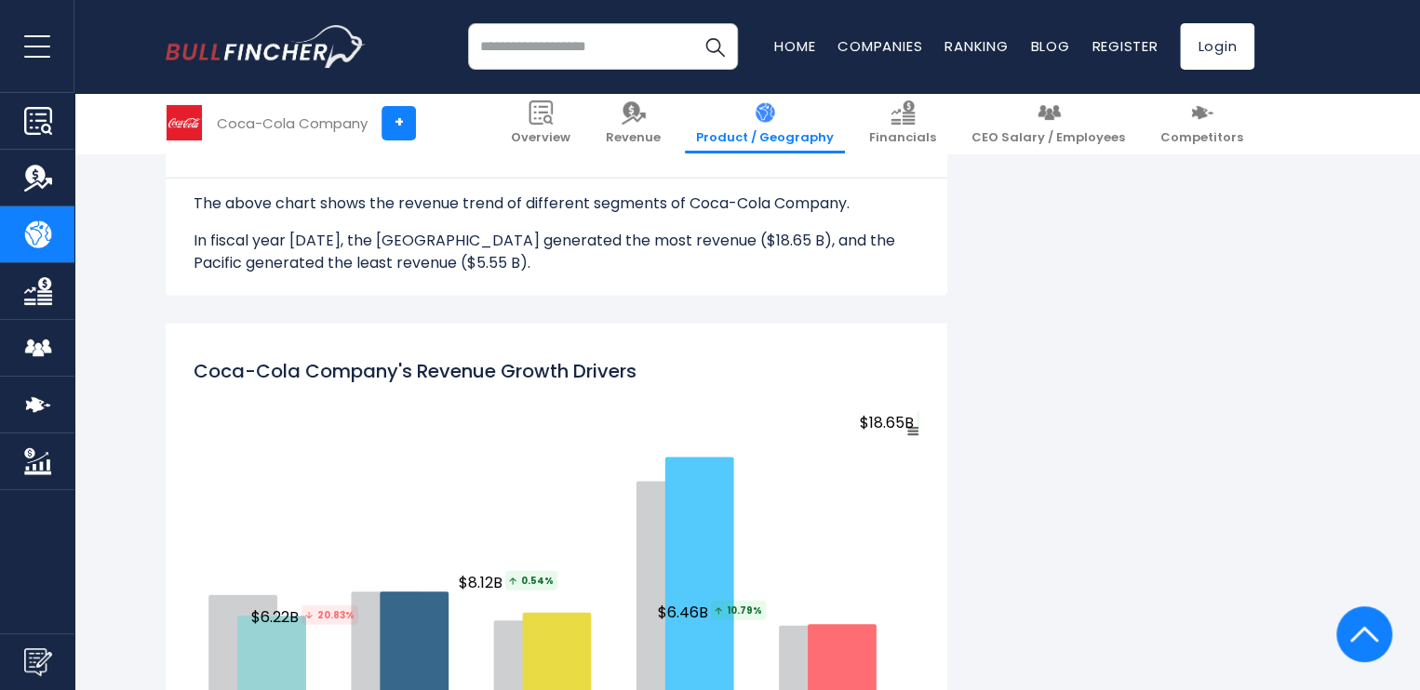
scroll to position [2244, 0]
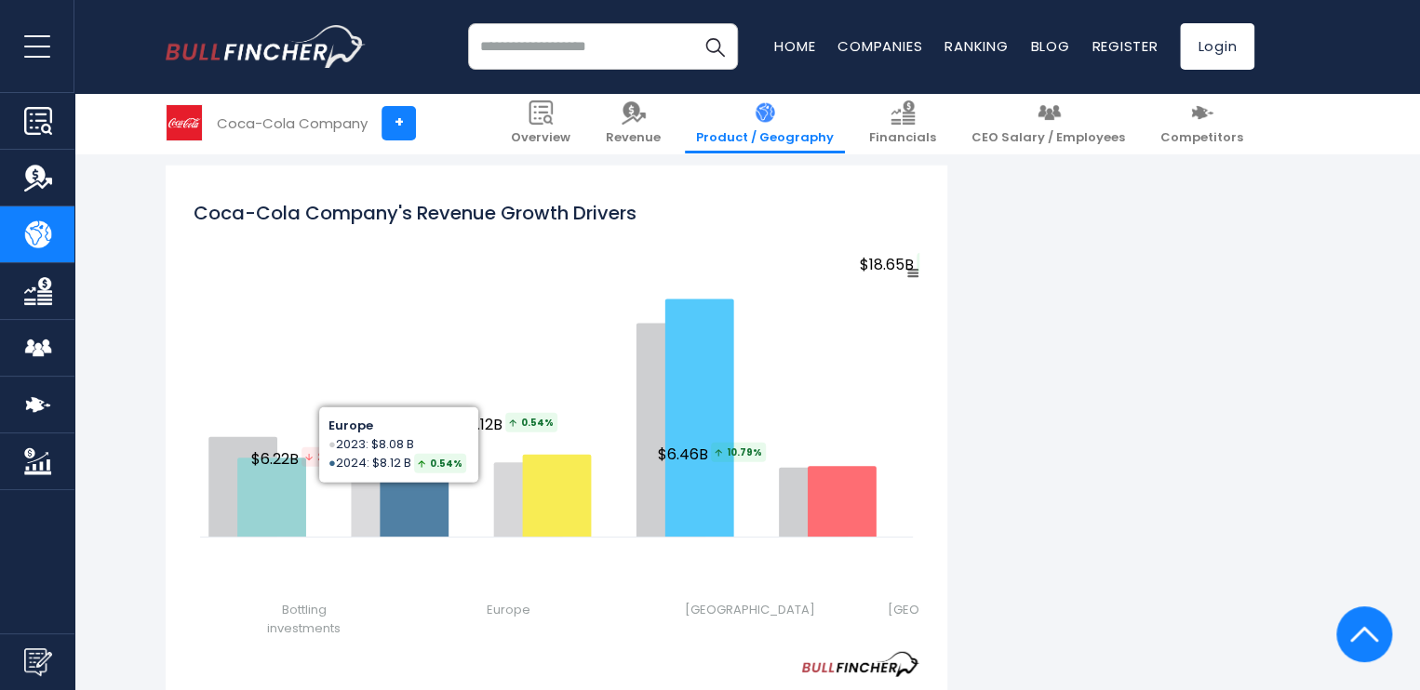
click at [499, 261] on rect "Coca-Cola Company's Revenue Growth Drivers" at bounding box center [557, 420] width 726 height 327
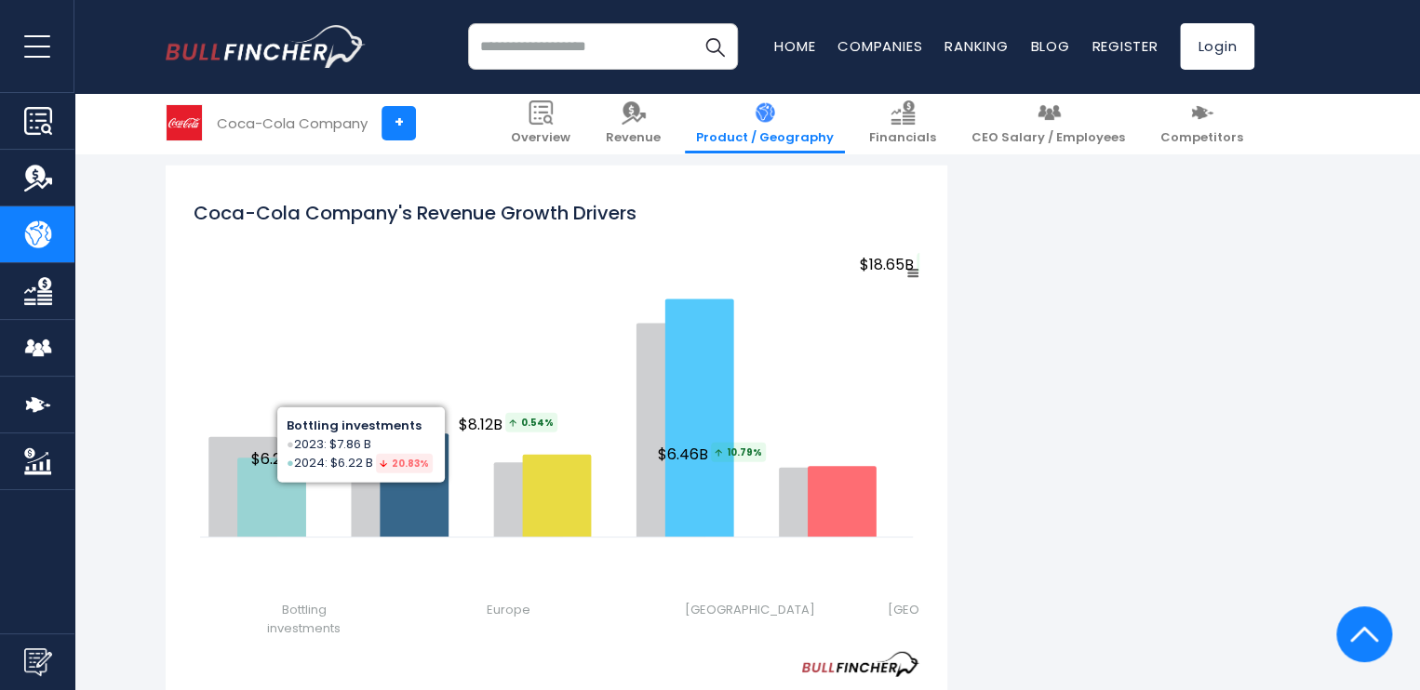
click at [332, 643] on div "Created with Highcharts 12.1.2 Chart context menu Coca-Cola Company's Revenue G…" at bounding box center [557, 432] width 726 height 490
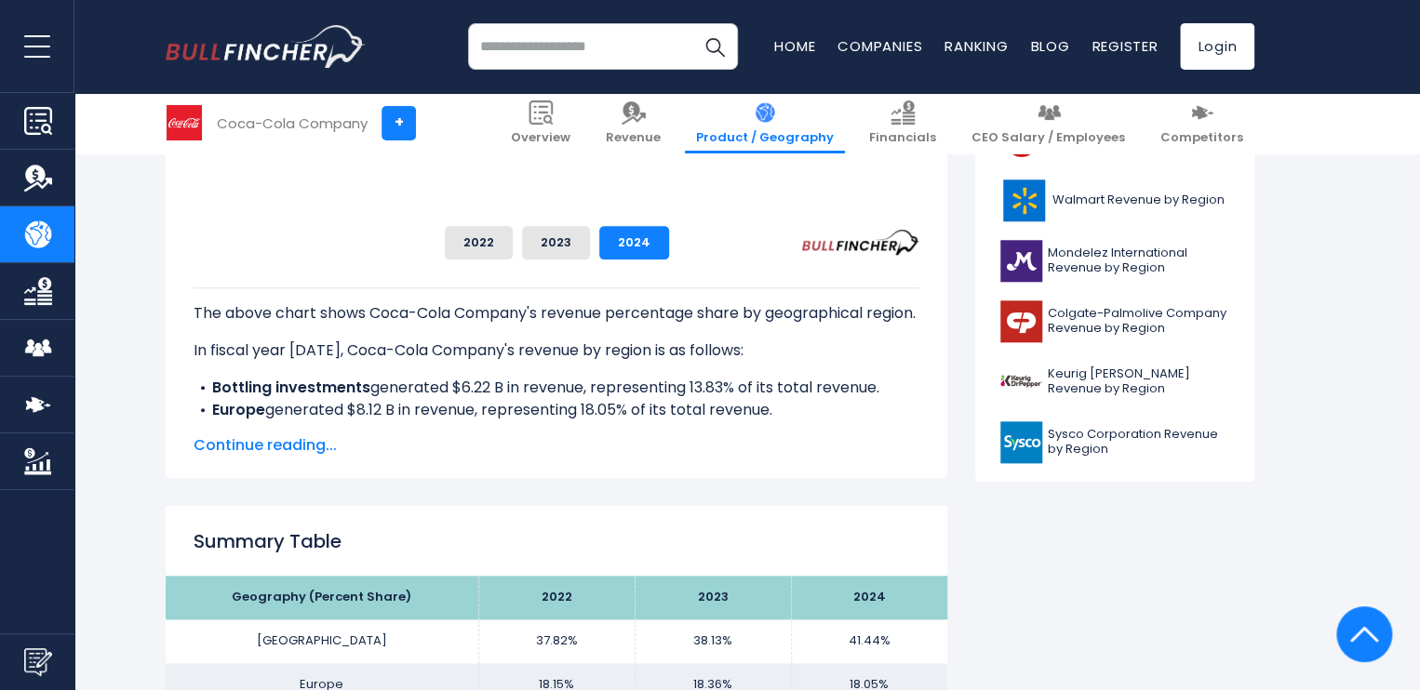
scroll to position [569, 0]
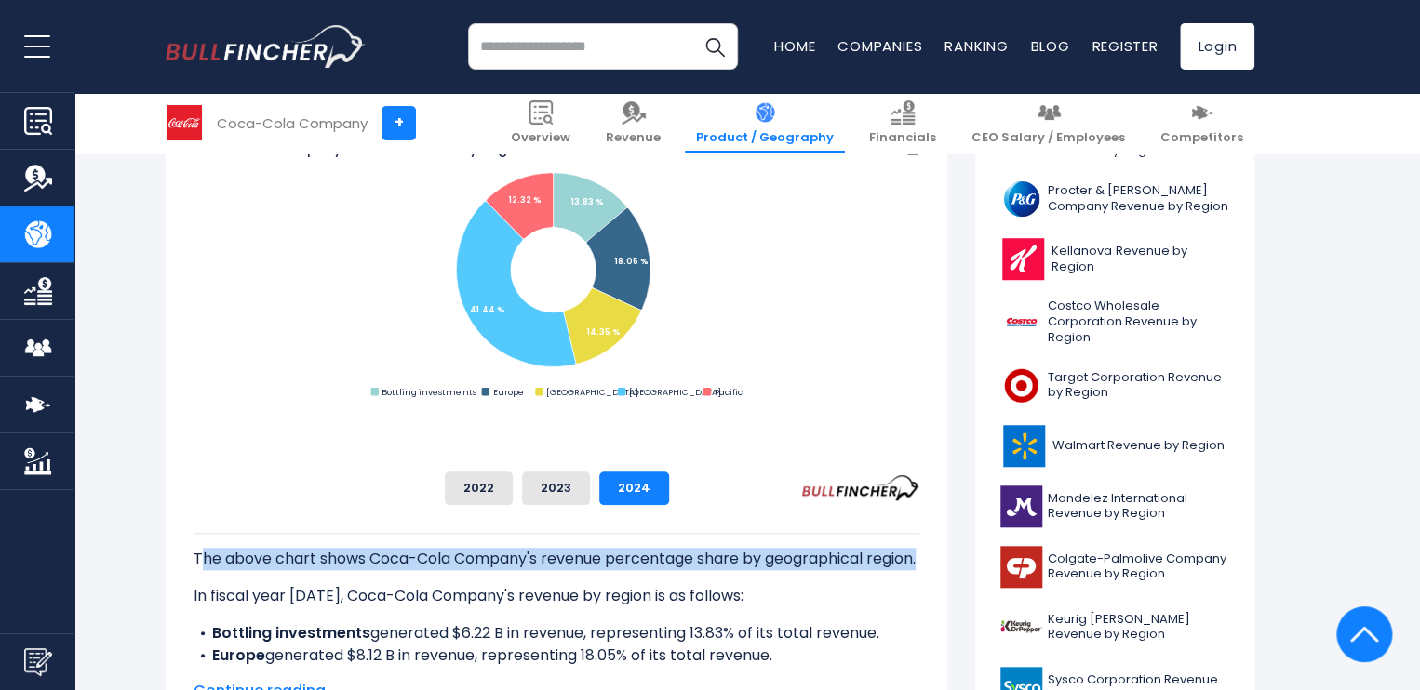
drag, startPoint x: 198, startPoint y: 557, endPoint x: 938, endPoint y: 548, distance: 739.7
click at [919, 548] on p "The above chart shows Coca-Cola Company's revenue percentage share by geographi…" at bounding box center [557, 559] width 726 height 22
copy p "he above chart shows Coca-Cola Company's revenue percentage share by geographic…"
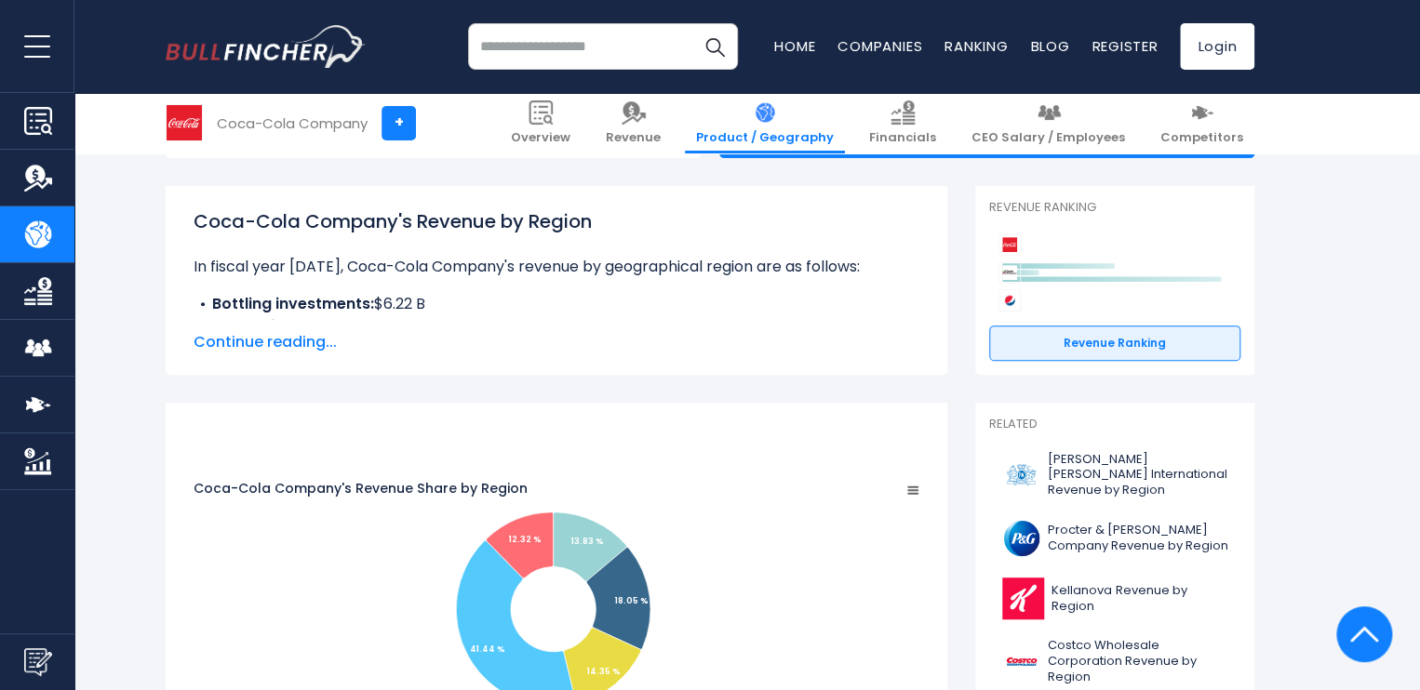
scroll to position [197, 0]
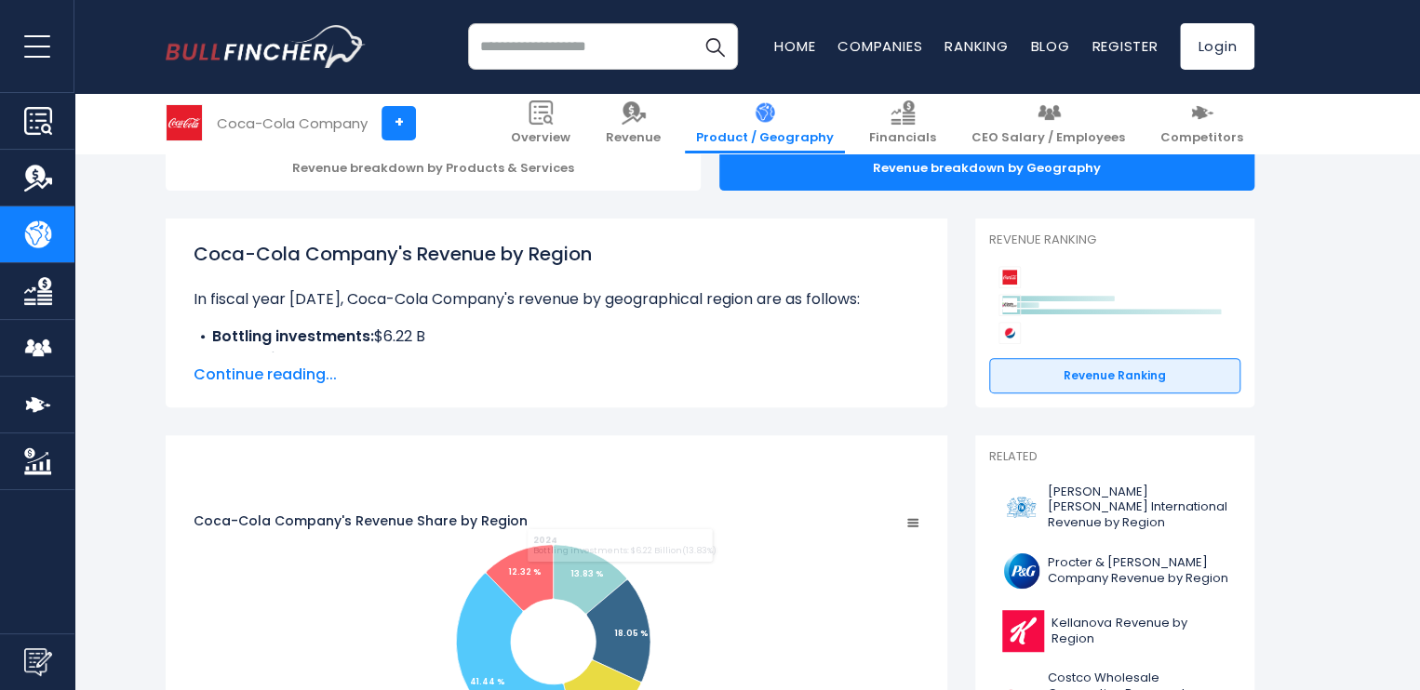
drag, startPoint x: 456, startPoint y: 479, endPoint x: 446, endPoint y: 479, distance: 10.2
click at [455, 512] on tspan "Coca-Cola Company's Revenue Share by Region" at bounding box center [361, 521] width 334 height 19
drag, startPoint x: 194, startPoint y: 462, endPoint x: 618, endPoint y: 468, distance: 423.3
click at [528, 512] on tspan "Coca-Cola Company's Revenue Share by Region" at bounding box center [361, 521] width 334 height 19
drag, startPoint x: 648, startPoint y: 465, endPoint x: 343, endPoint y: 470, distance: 304.3
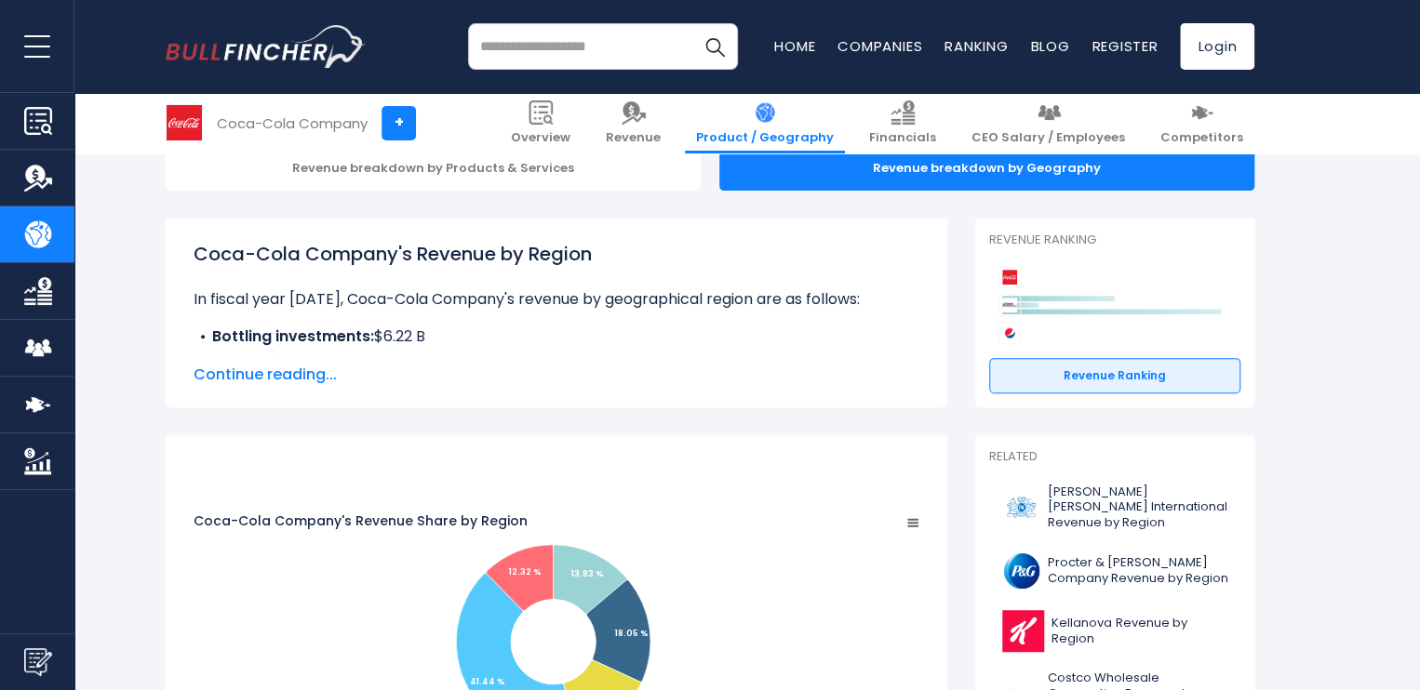
click at [412, 512] on tspan "Coca-Cola Company's Revenue Share by Region" at bounding box center [361, 521] width 334 height 19
drag, startPoint x: 195, startPoint y: 466, endPoint x: 275, endPoint y: 464, distance: 80.0
click at [275, 512] on tspan "Coca-Cola Company's Revenue Share by Region" at bounding box center [361, 521] width 334 height 19
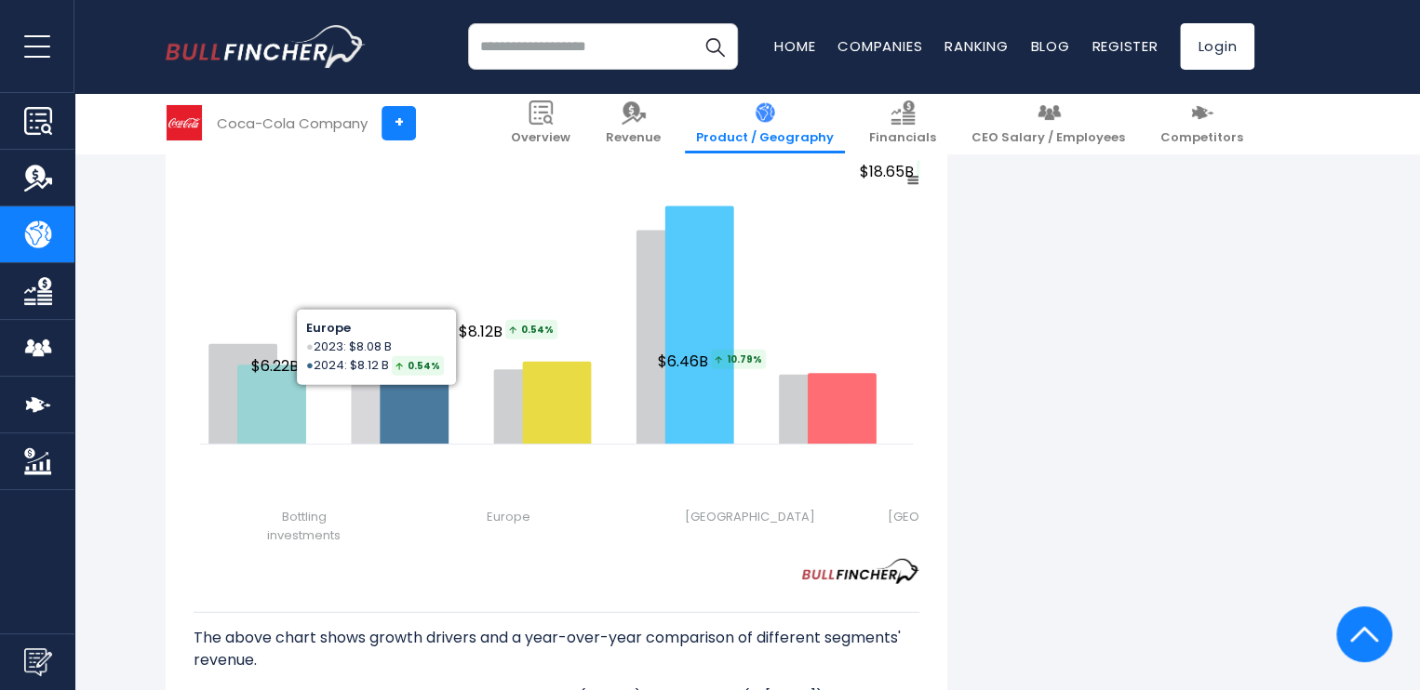
scroll to position [2244, 0]
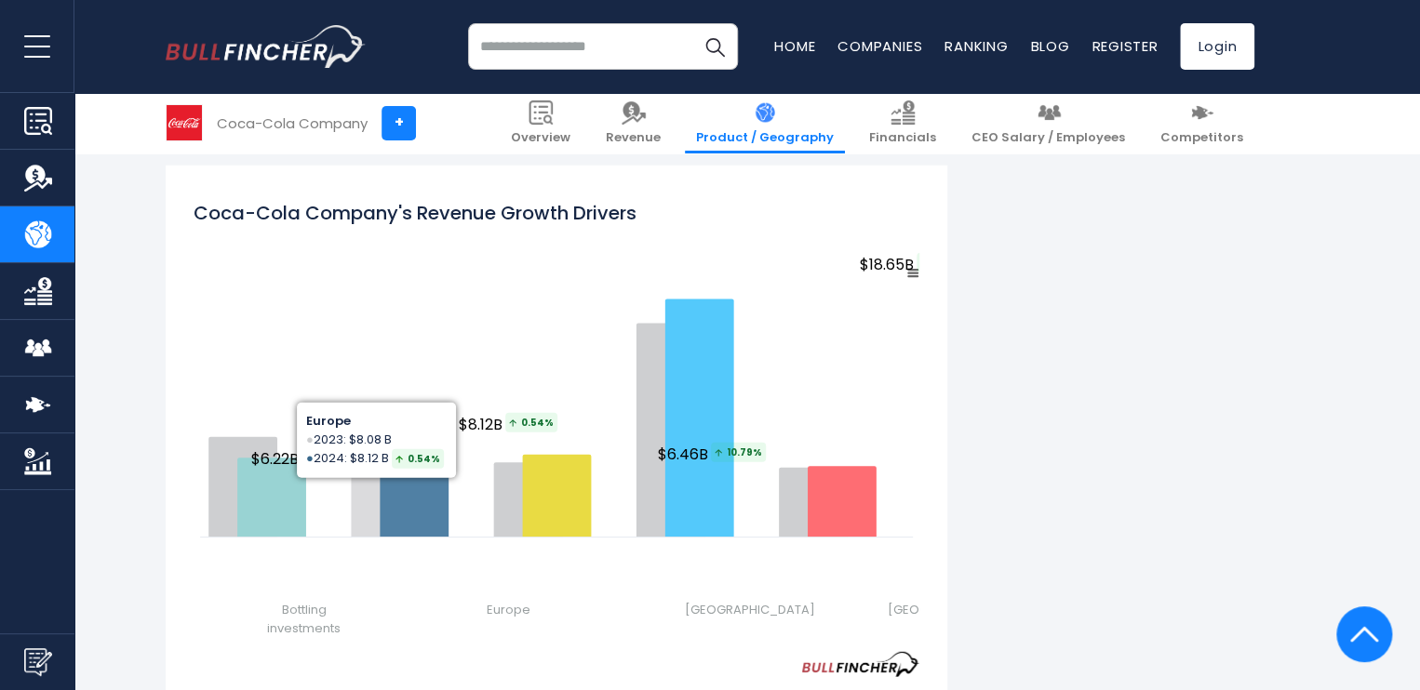
drag, startPoint x: 536, startPoint y: 330, endPoint x: 319, endPoint y: 234, distance: 237.4
click at [319, 257] on rect "Coca-Cola Company's Revenue Growth Drivers" at bounding box center [557, 420] width 726 height 327
drag, startPoint x: 190, startPoint y: 181, endPoint x: 483, endPoint y: 219, distance: 295.4
click at [483, 219] on div "Created with Highcharts 12.1.2 Chart context menu Coca-Cola Company's Revenue G…" at bounding box center [556, 510] width 781 height 688
drag, startPoint x: 416, startPoint y: 189, endPoint x: 798, endPoint y: 186, distance: 382.4
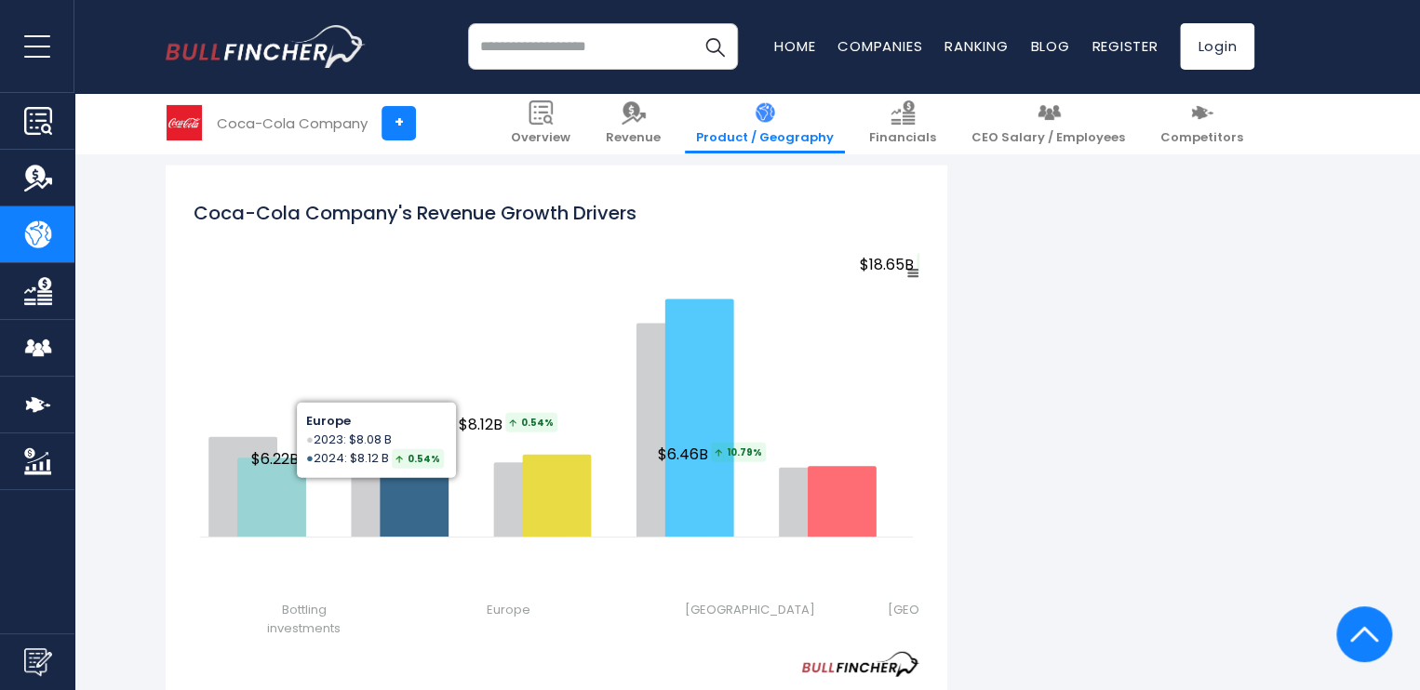
click at [713, 187] on div "Created with Highcharts 12.1.2 Chart context menu Coca-Cola Company's Revenue G…" at bounding box center [557, 419] width 726 height 465
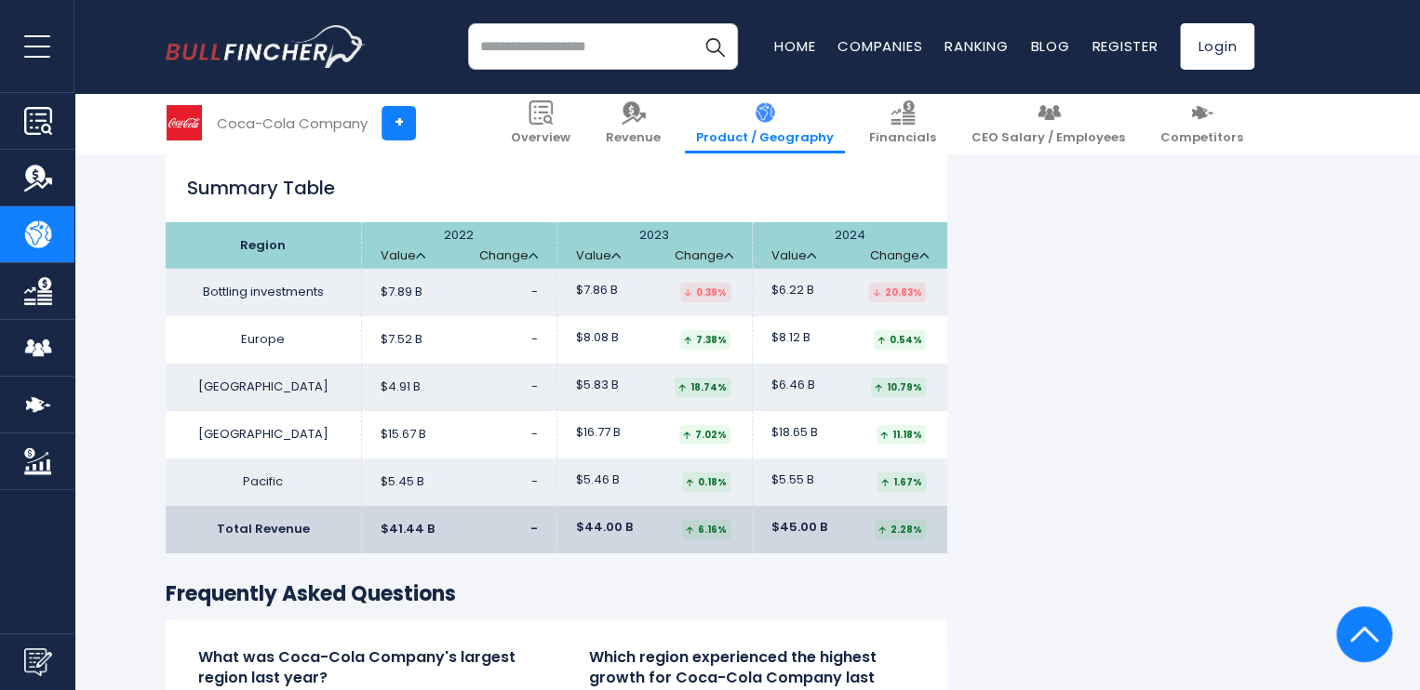
scroll to position [3081, 0]
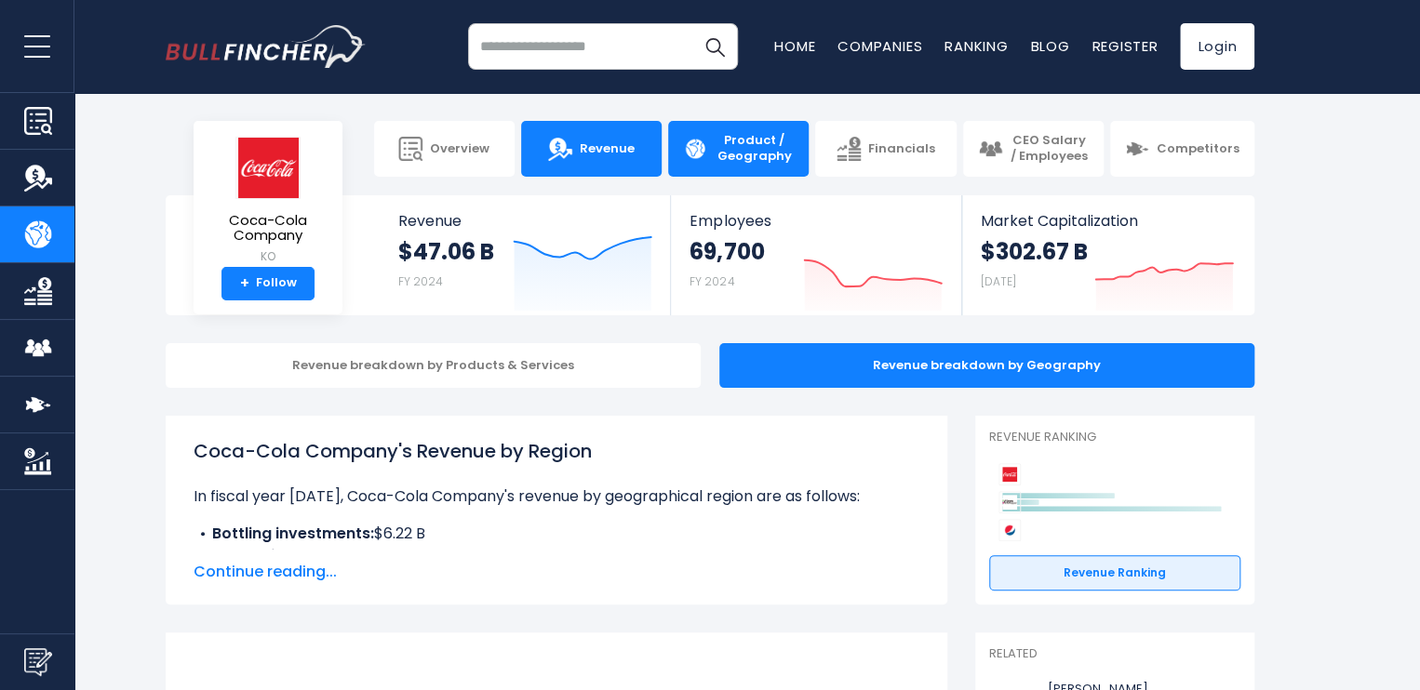
click at [591, 165] on link "Revenue" at bounding box center [591, 149] width 140 height 56
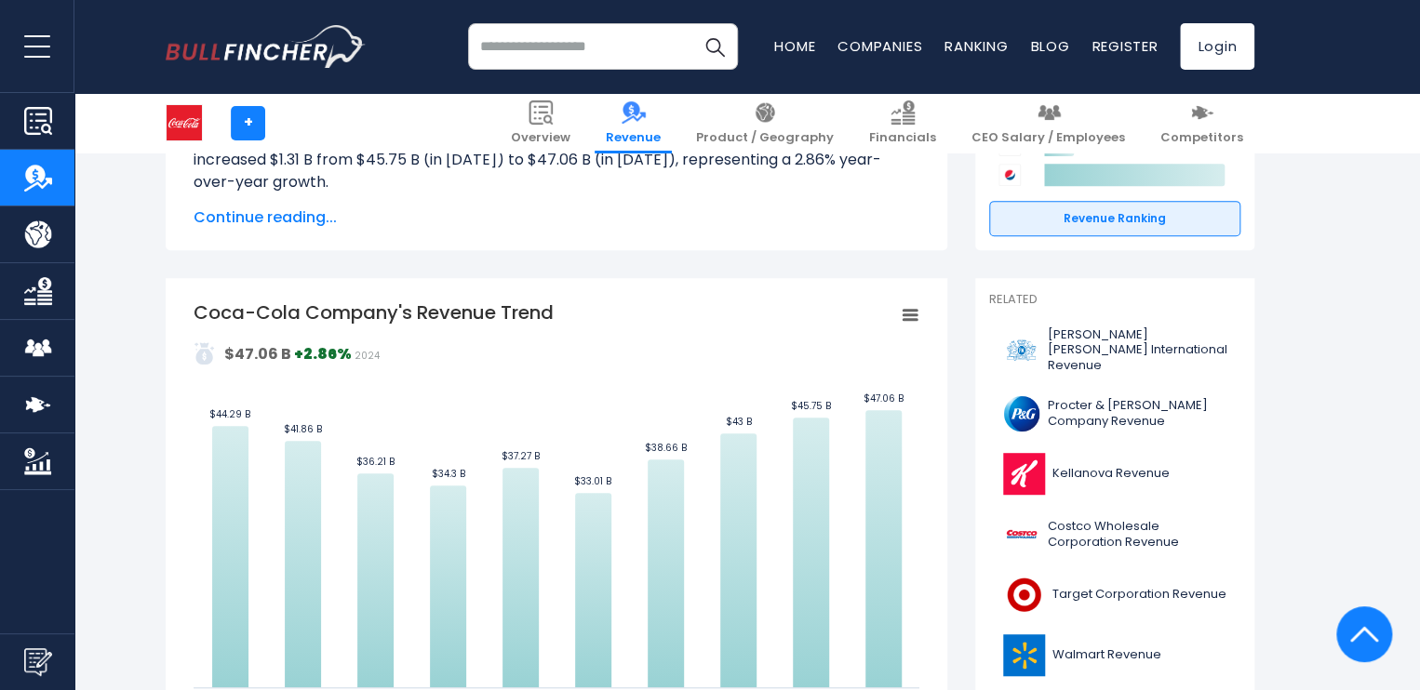
scroll to position [279, 0]
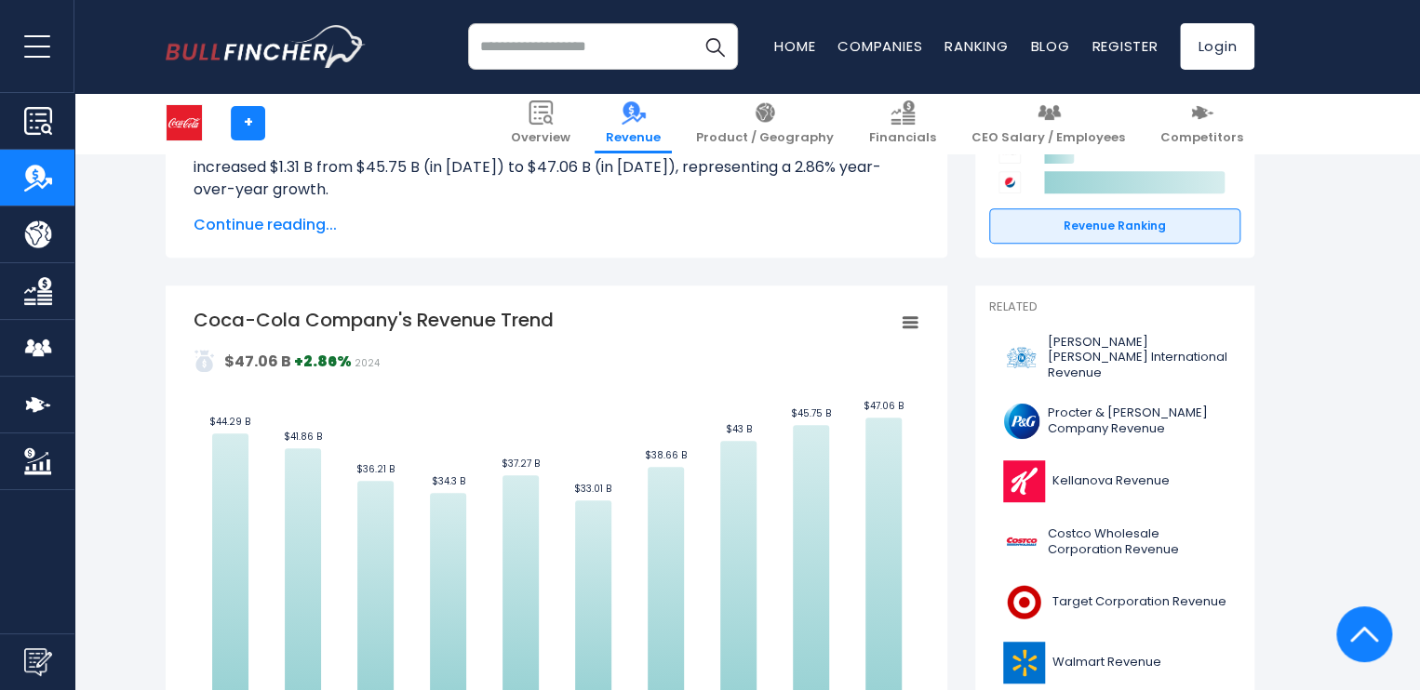
drag, startPoint x: 194, startPoint y: 312, endPoint x: 563, endPoint y: 313, distance: 369.4
click at [563, 313] on icon "Created with Highcharts 12.1.2 Values Chart context menu Coca-Cola Company's Re…" at bounding box center [557, 516] width 726 height 419
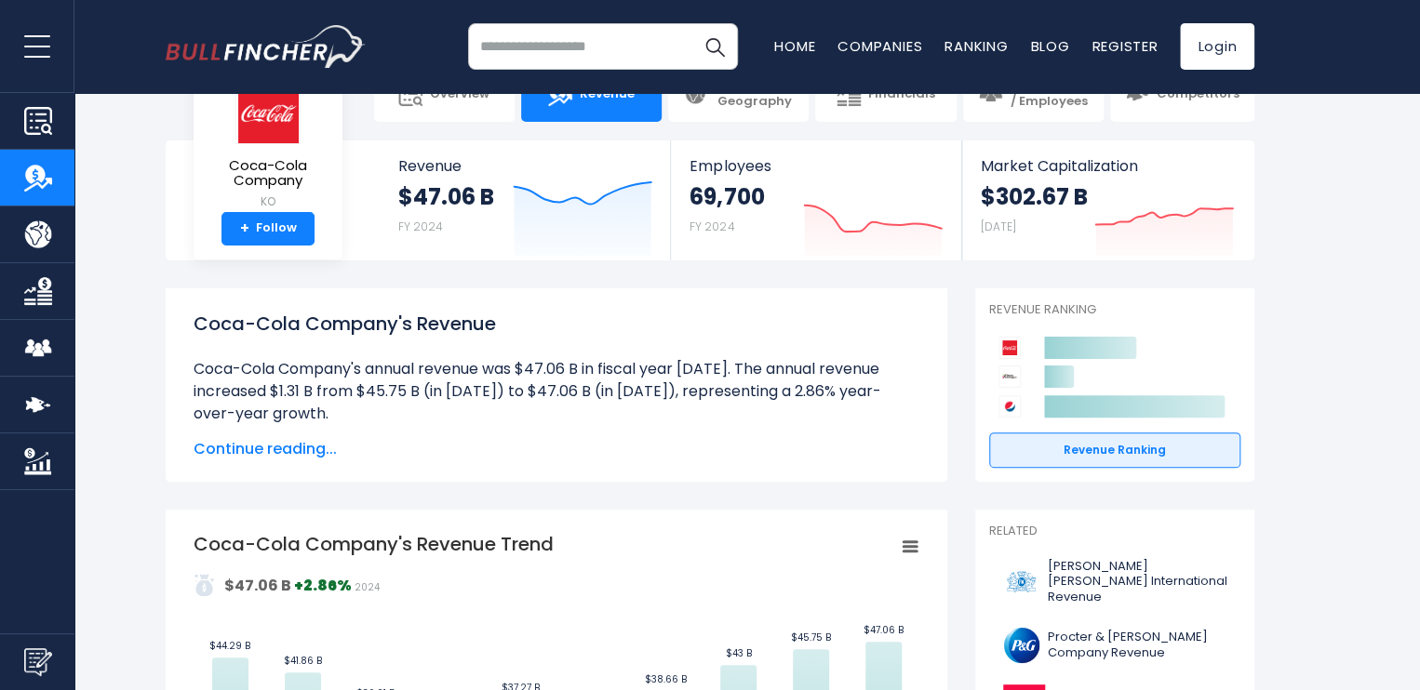
scroll to position [0, 0]
